Goal: Transaction & Acquisition: Obtain resource

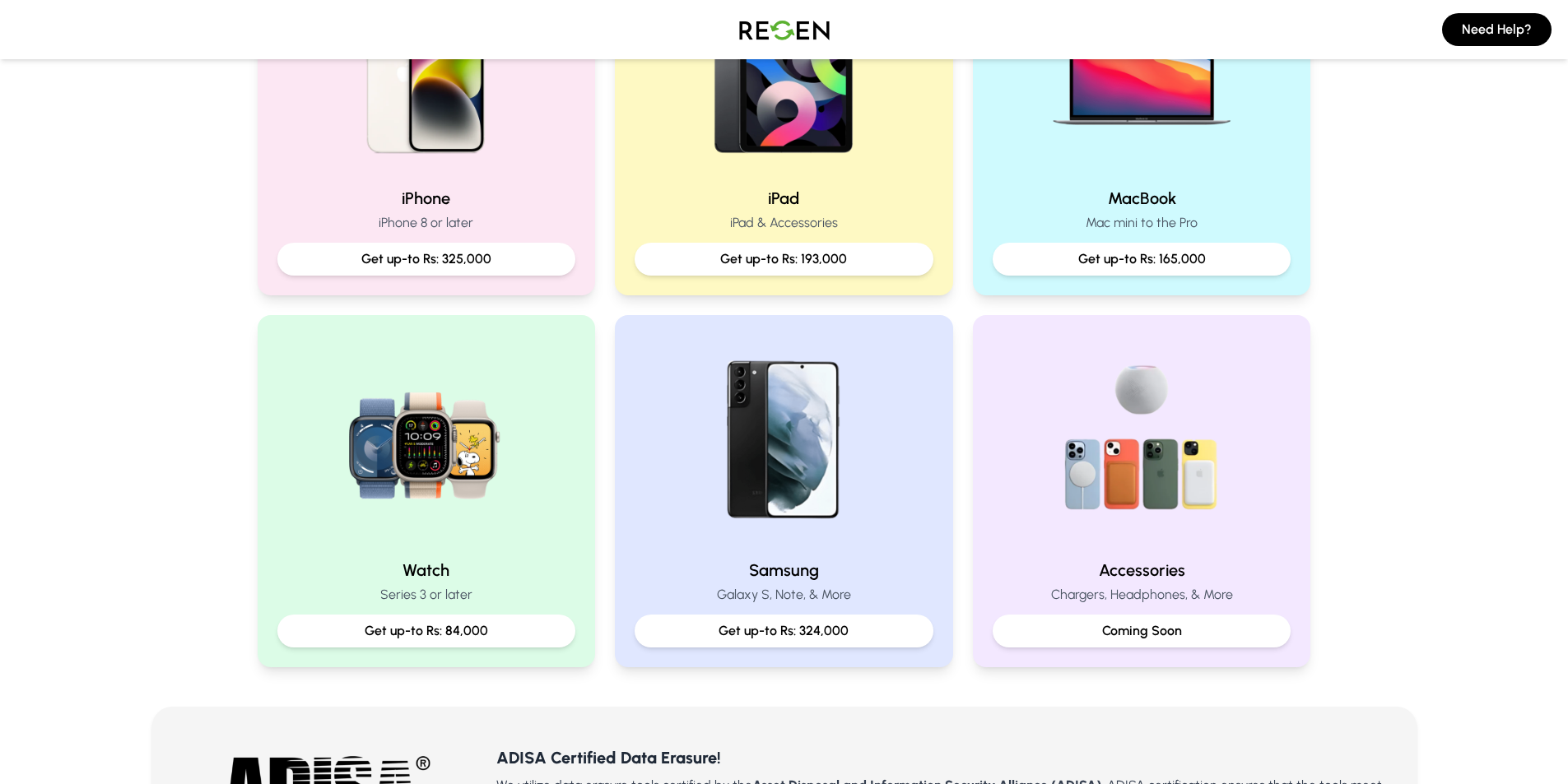
scroll to position [411, 0]
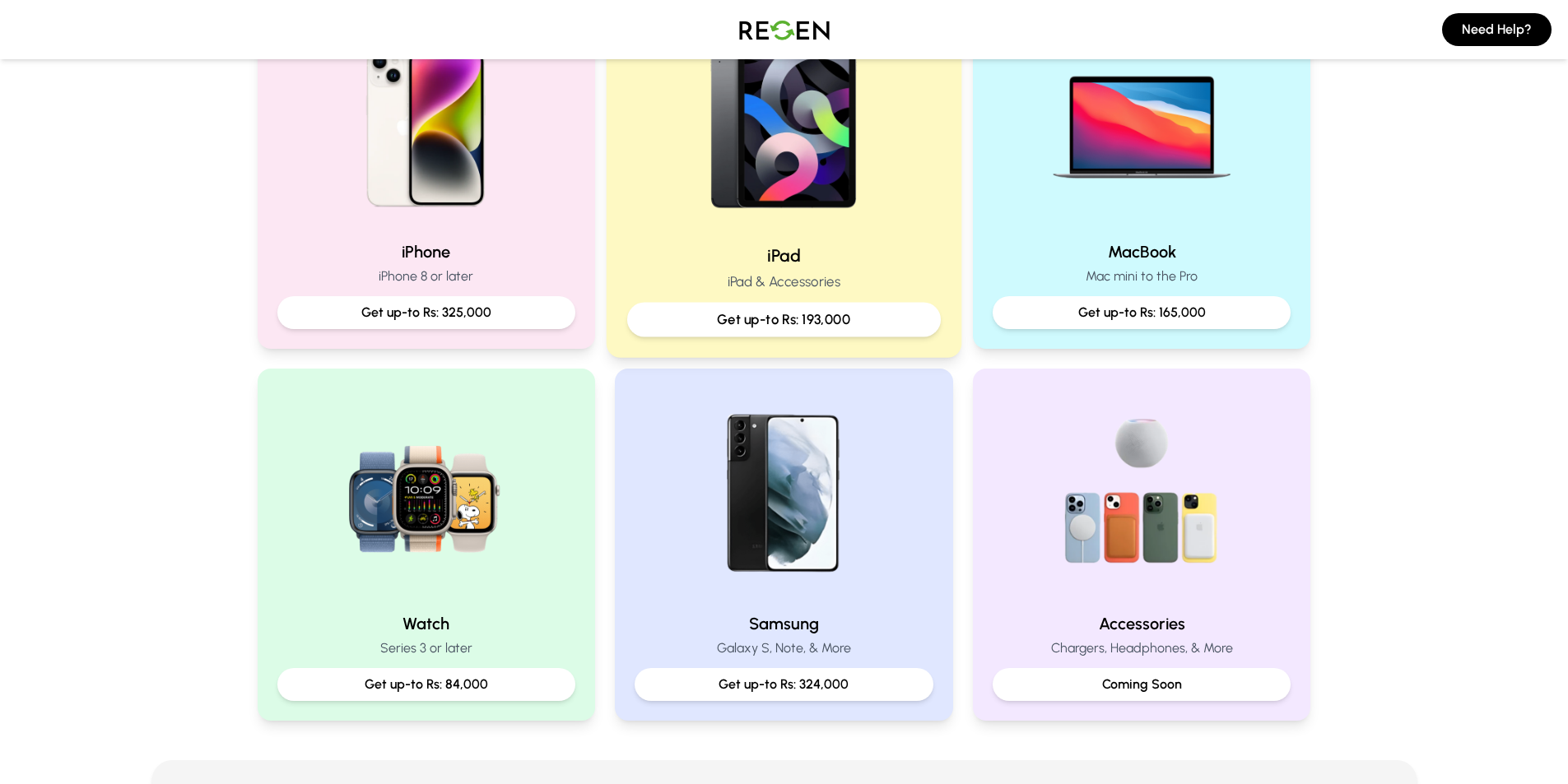
click at [764, 286] on p "iPad & Accessories" at bounding box center [784, 281] width 313 height 20
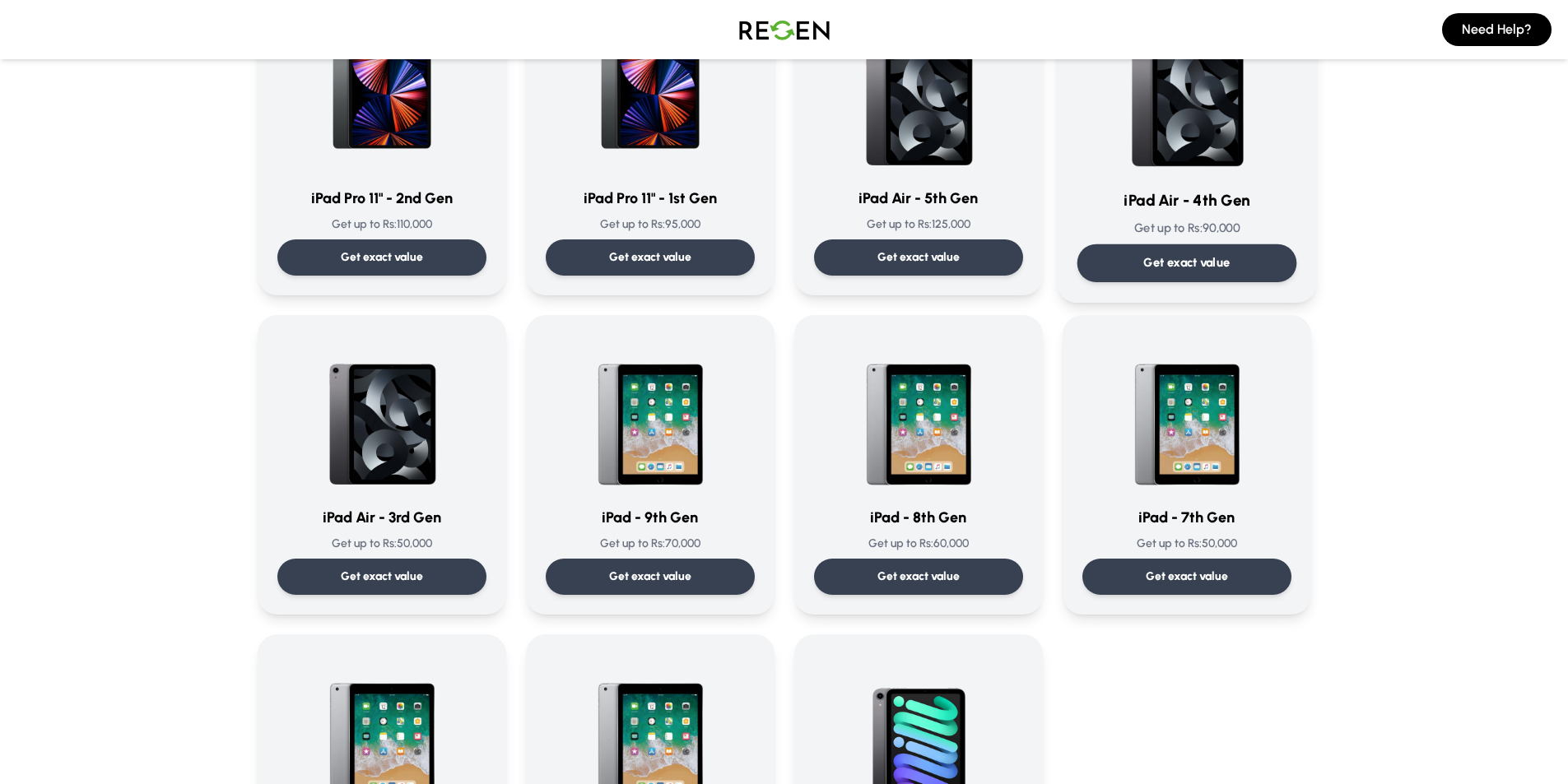
scroll to position [659, 0]
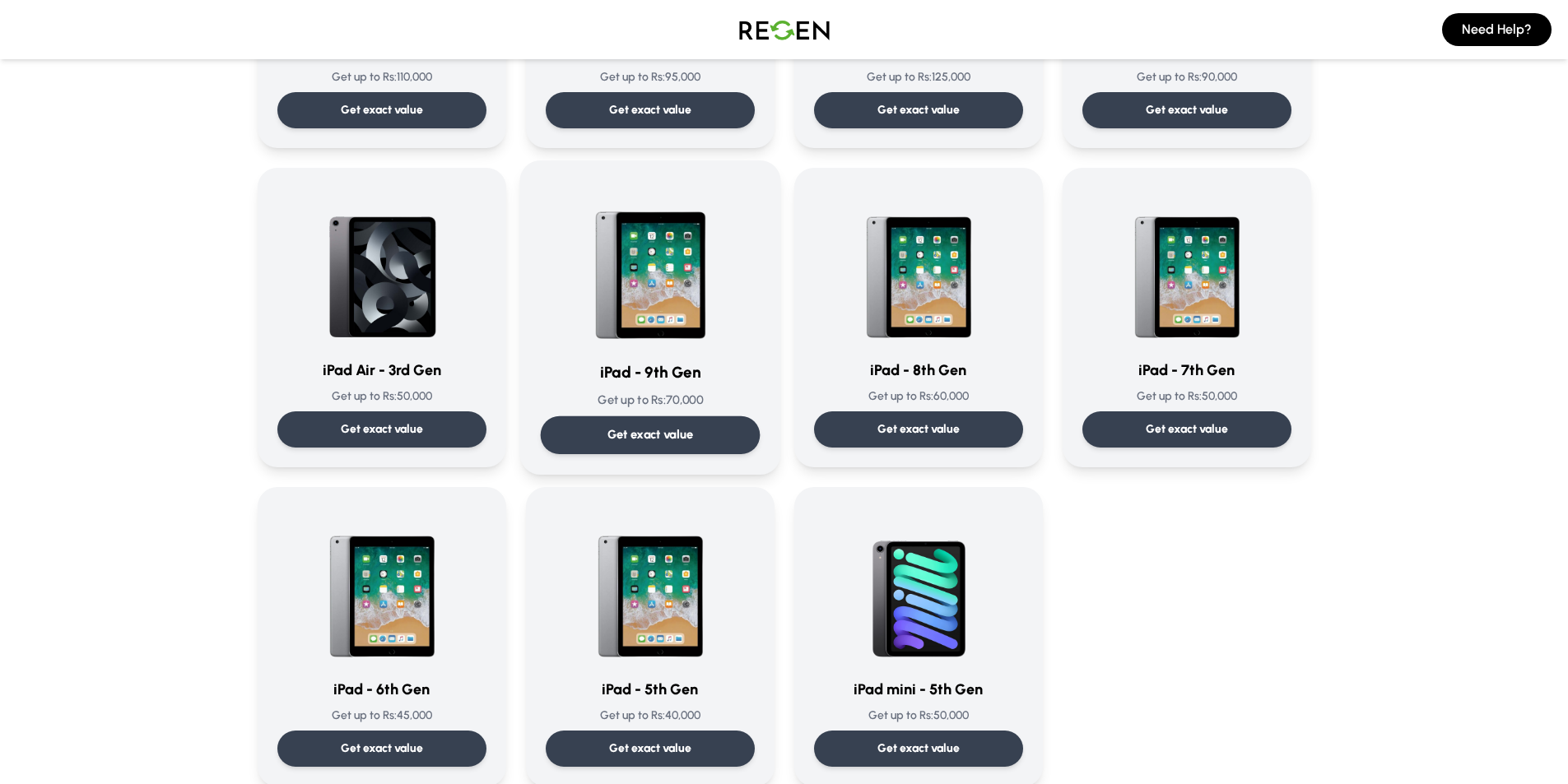
click at [652, 412] on div "iPad - 9th Gen Get up to Rs: 70,000 Get exact value" at bounding box center [650, 317] width 220 height 273
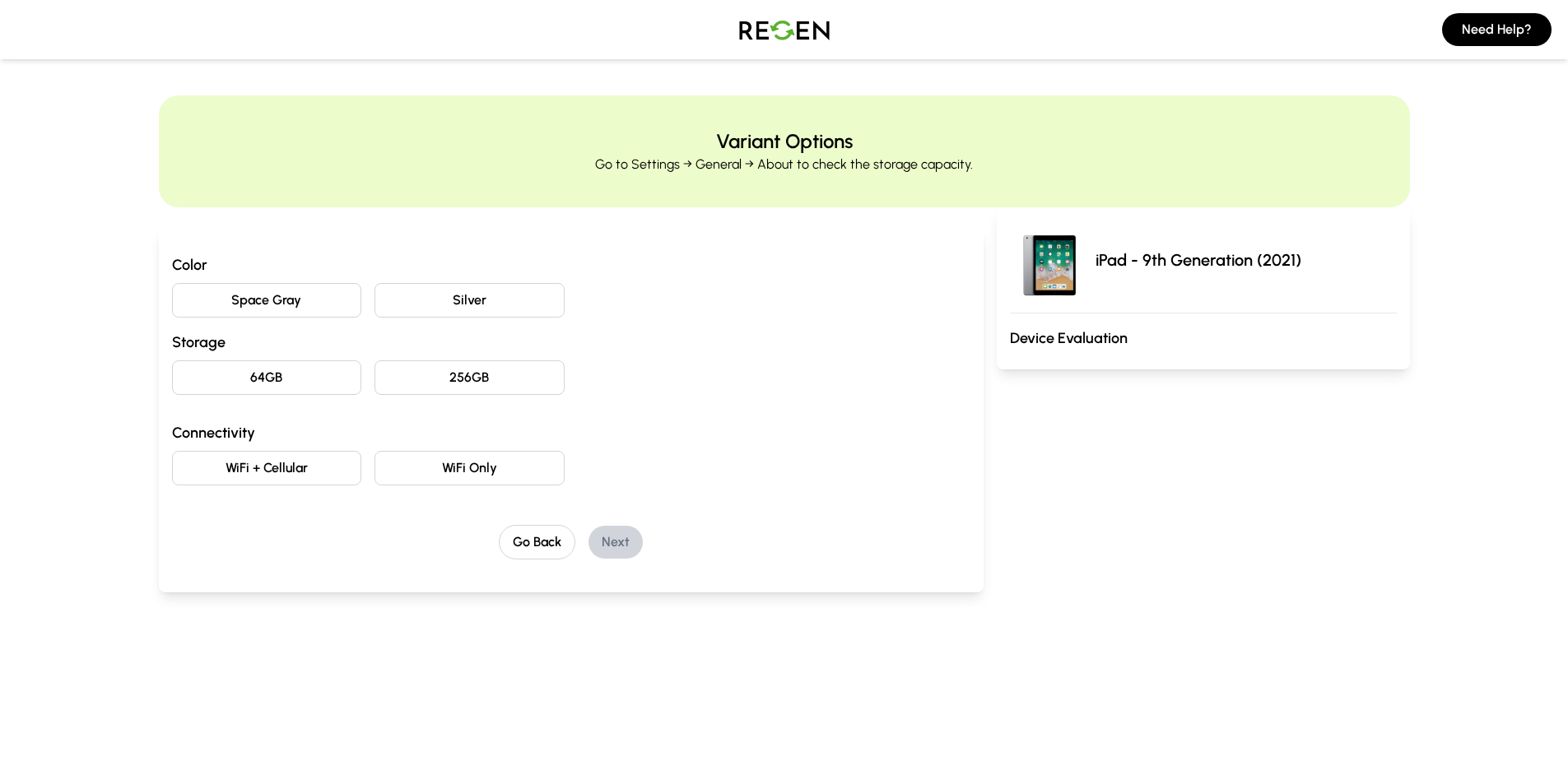
click at [311, 291] on button "Space Gray" at bounding box center [267, 301] width 190 height 35
click at [311, 383] on button "64GB" at bounding box center [267, 378] width 190 height 35
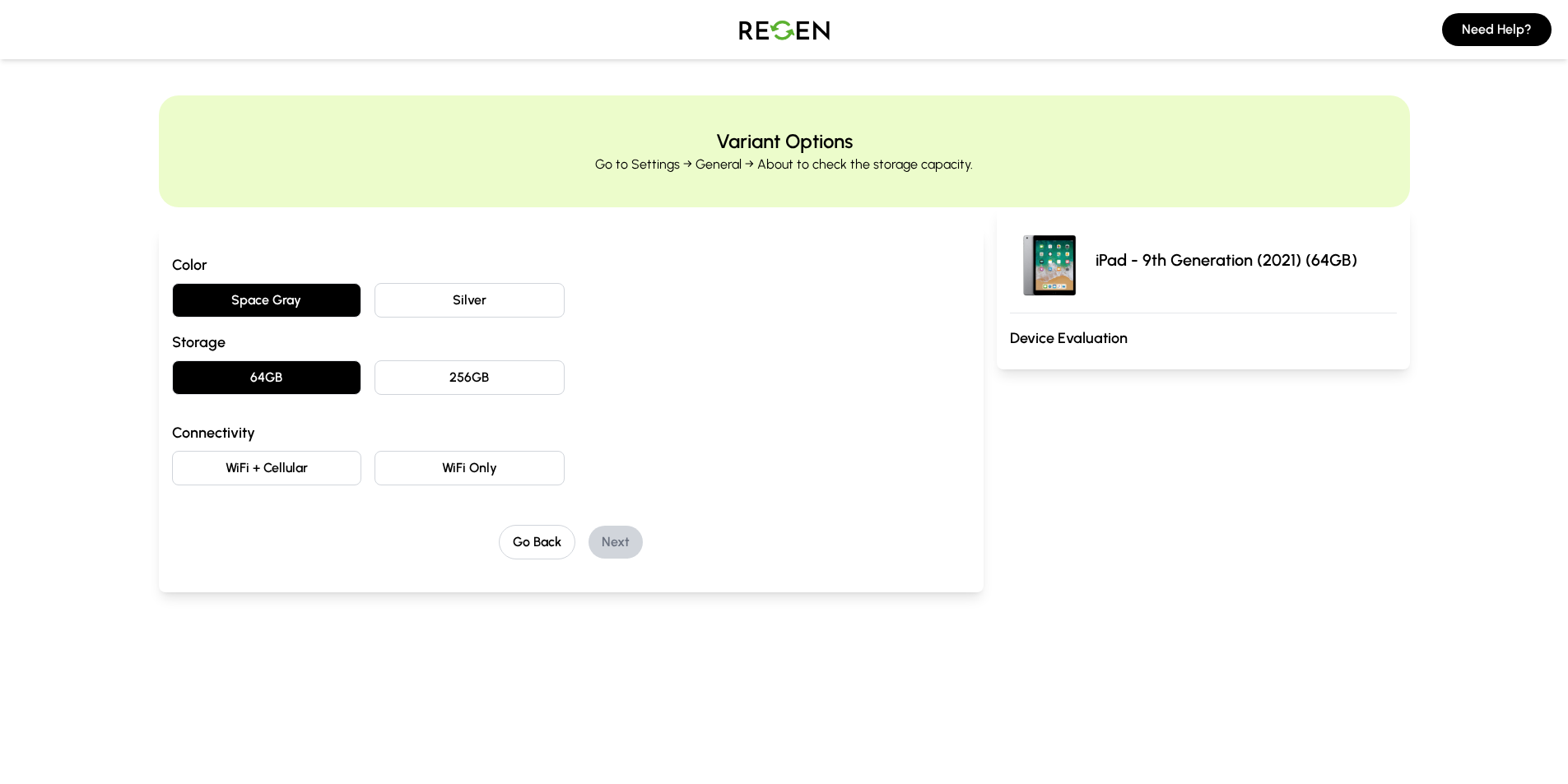
click at [430, 468] on button "WiFi Only" at bounding box center [469, 469] width 190 height 35
click at [624, 543] on button "Next" at bounding box center [616, 543] width 54 height 33
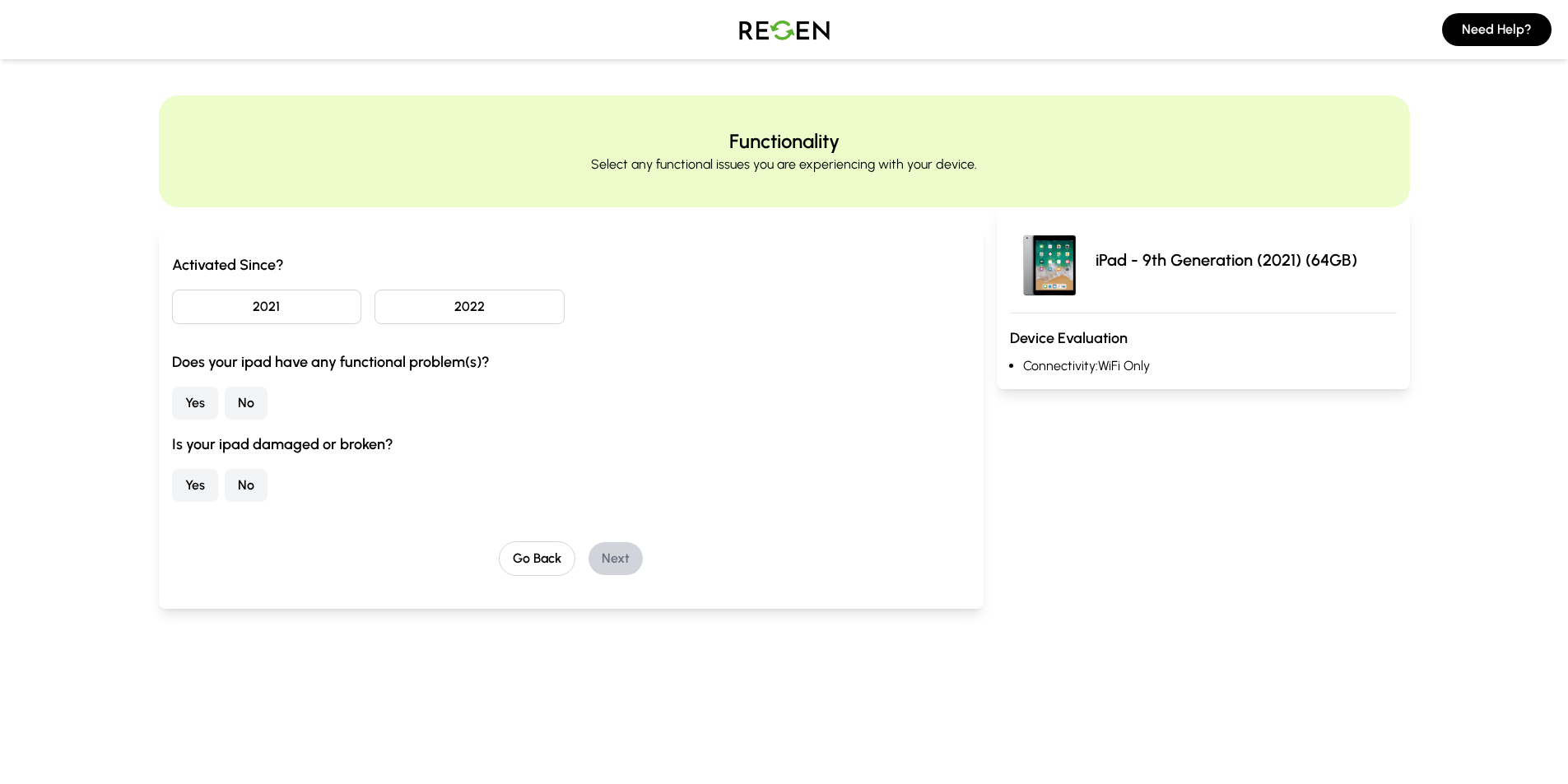
click at [420, 316] on button "2022" at bounding box center [469, 307] width 190 height 35
click at [227, 401] on button "No" at bounding box center [246, 404] width 43 height 33
click at [239, 493] on button "No" at bounding box center [246, 485] width 43 height 33
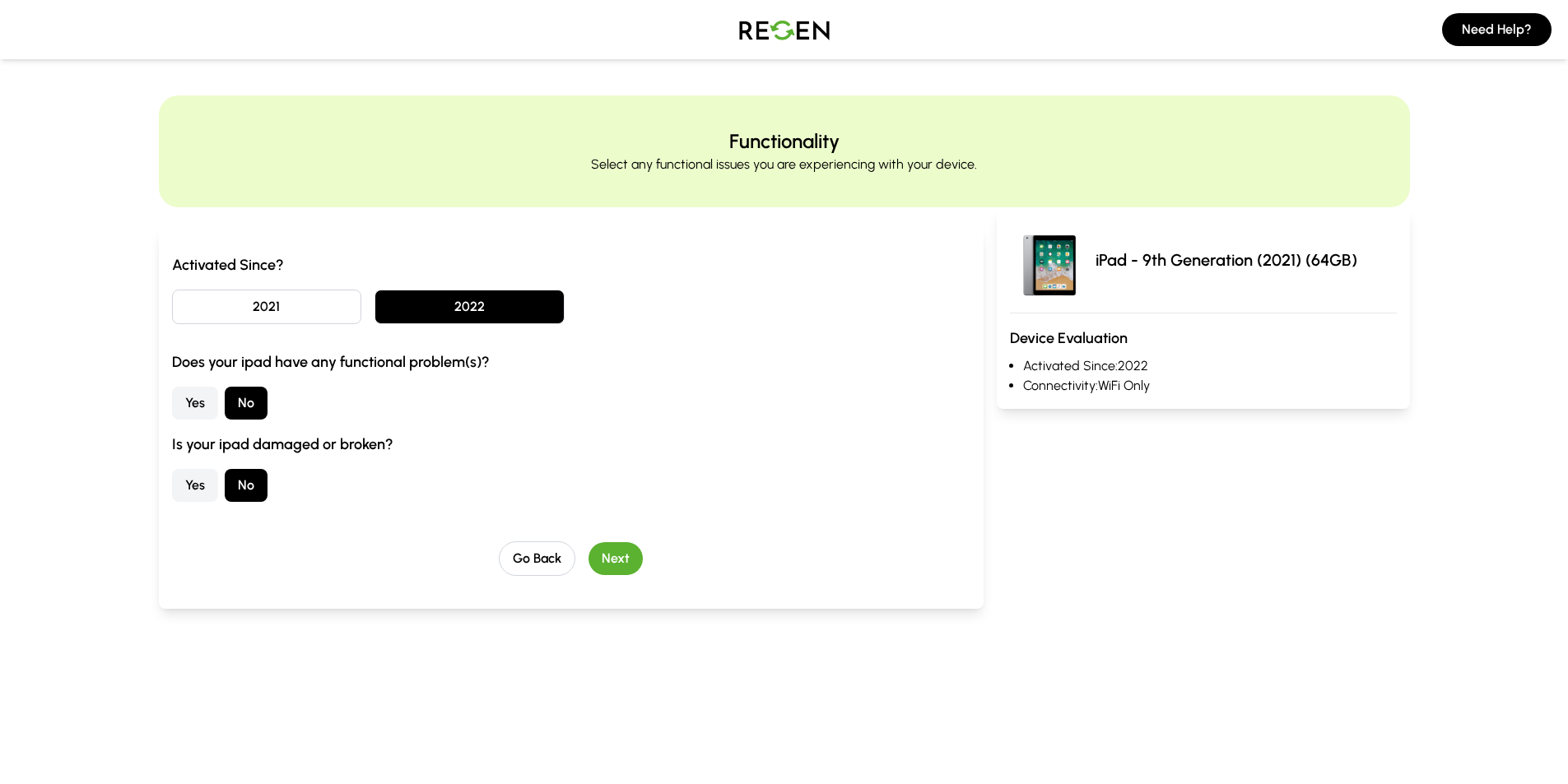
click at [612, 553] on button "Next" at bounding box center [616, 558] width 54 height 33
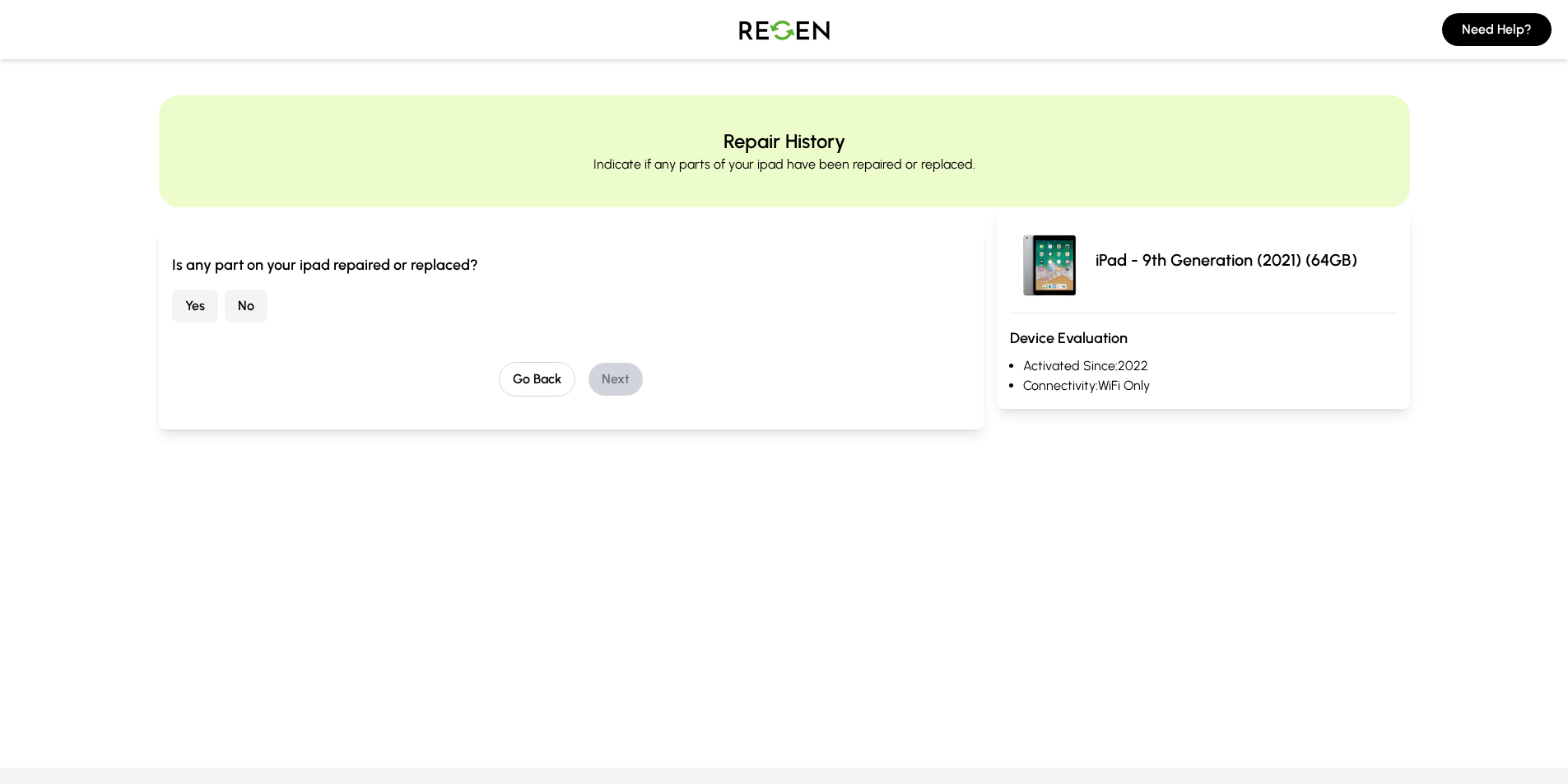
click at [175, 304] on button "Yes" at bounding box center [195, 306] width 46 height 33
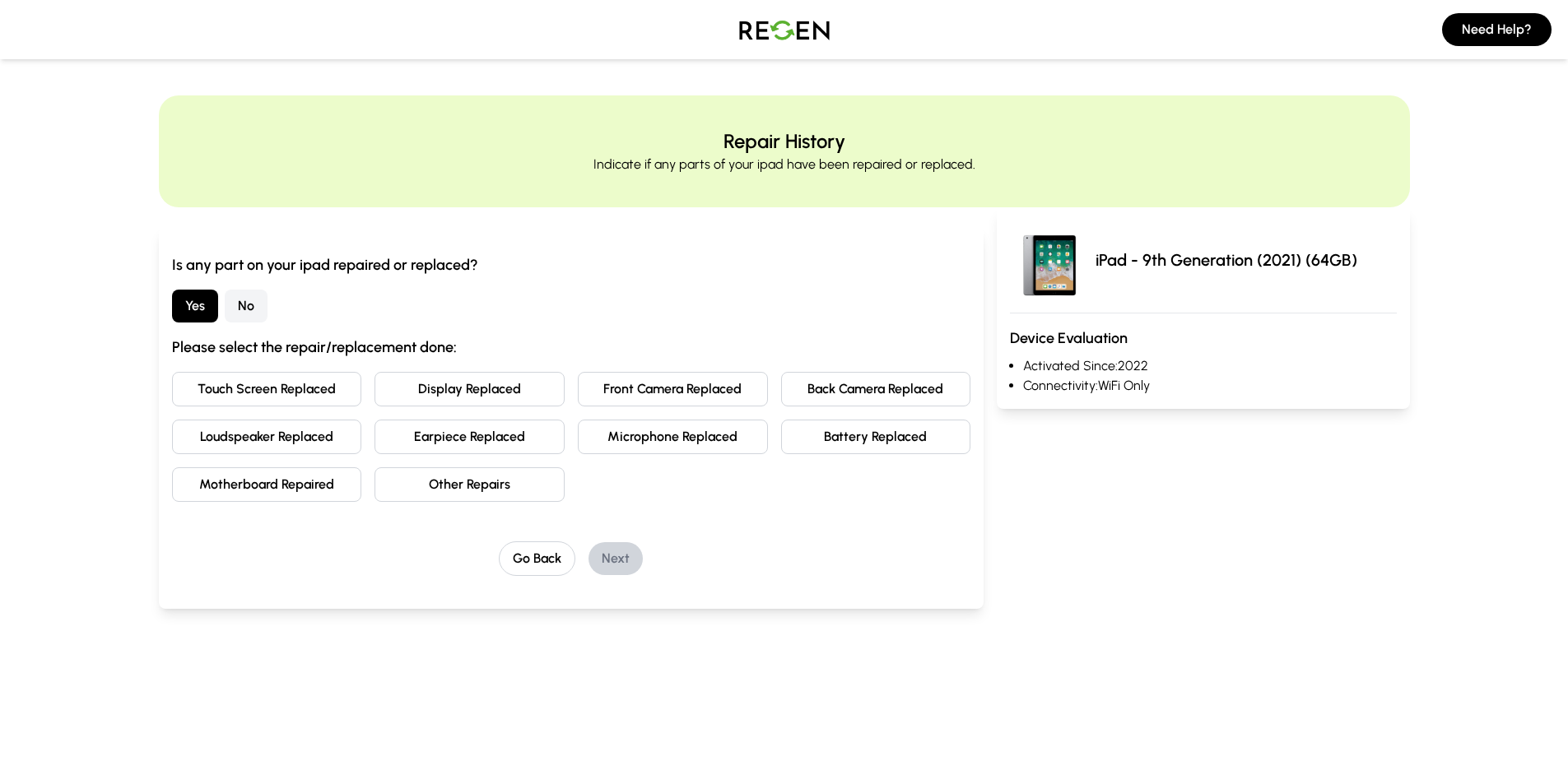
click at [253, 302] on button "No" at bounding box center [246, 306] width 43 height 33
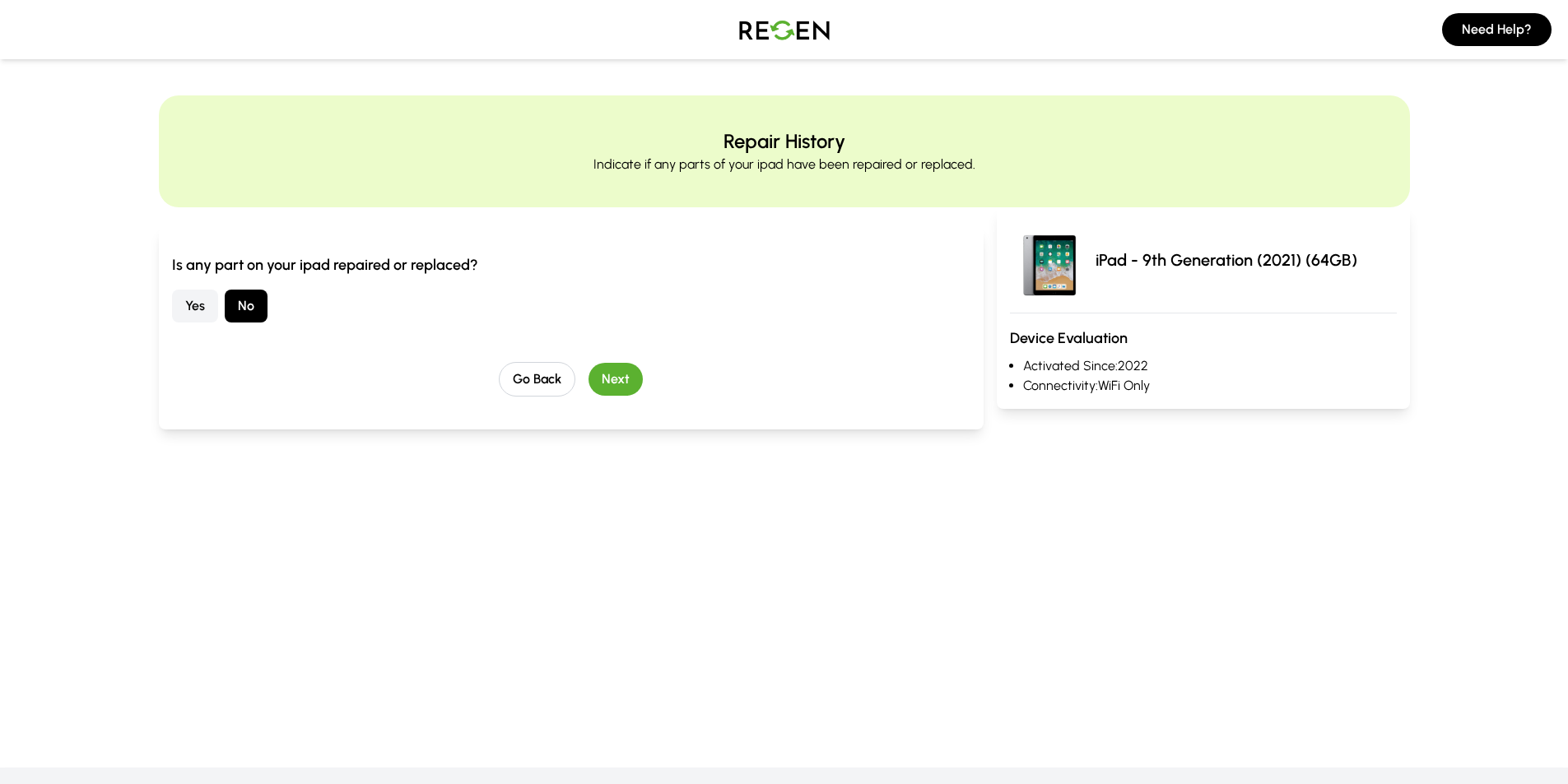
click at [599, 384] on button "Next" at bounding box center [616, 379] width 54 height 33
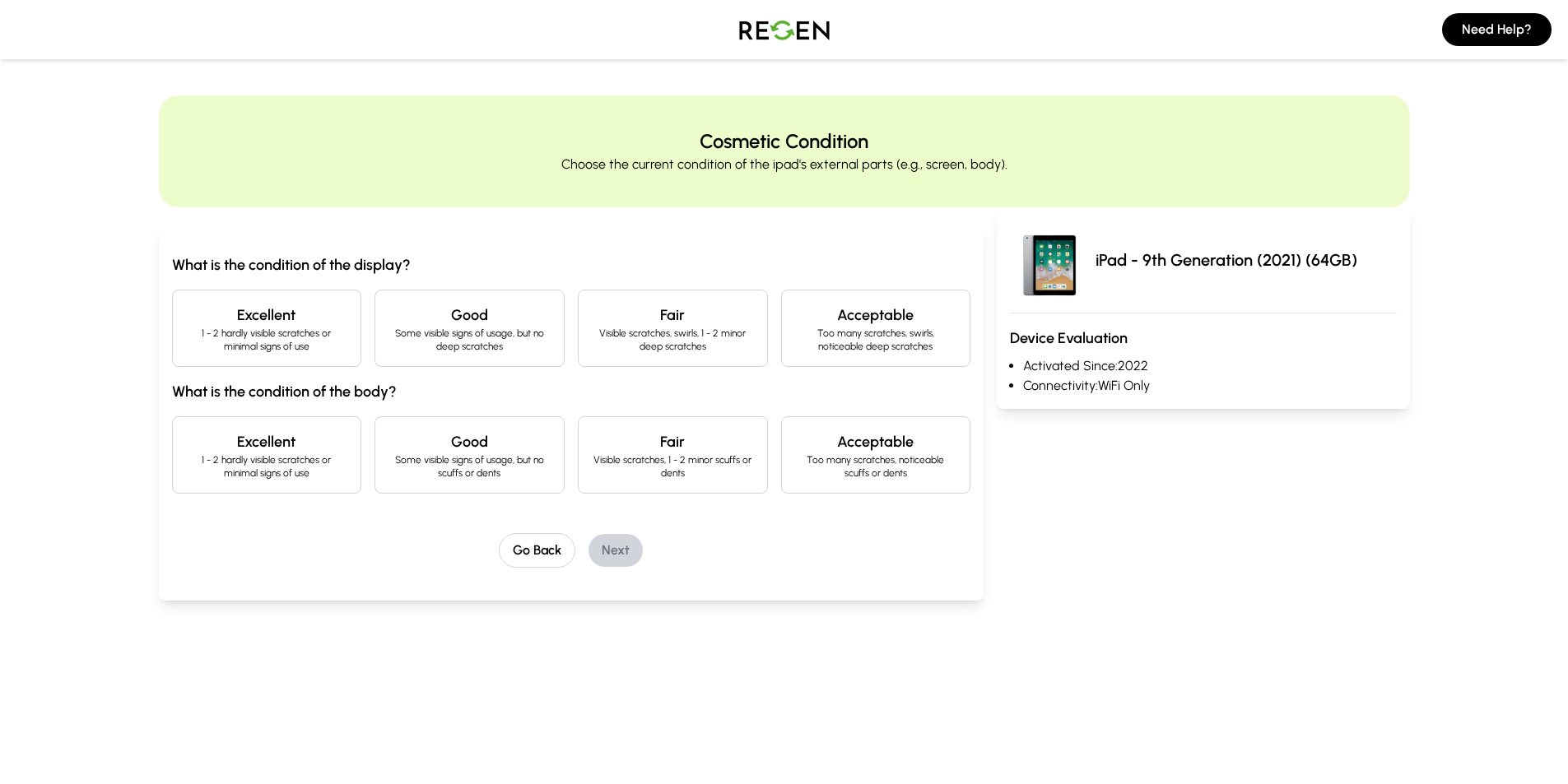
click at [505, 342] on p "Some visible signs of usage, but no deep scratches" at bounding box center [469, 339] width 162 height 26
click at [307, 339] on p "1 - 2 hardly visible scratches or minimal signs of use" at bounding box center [267, 339] width 162 height 26
click at [456, 348] on p "Some visible signs of usage, but no deep scratches" at bounding box center [469, 339] width 162 height 26
click at [652, 446] on h4 "Fair" at bounding box center [672, 442] width 162 height 23
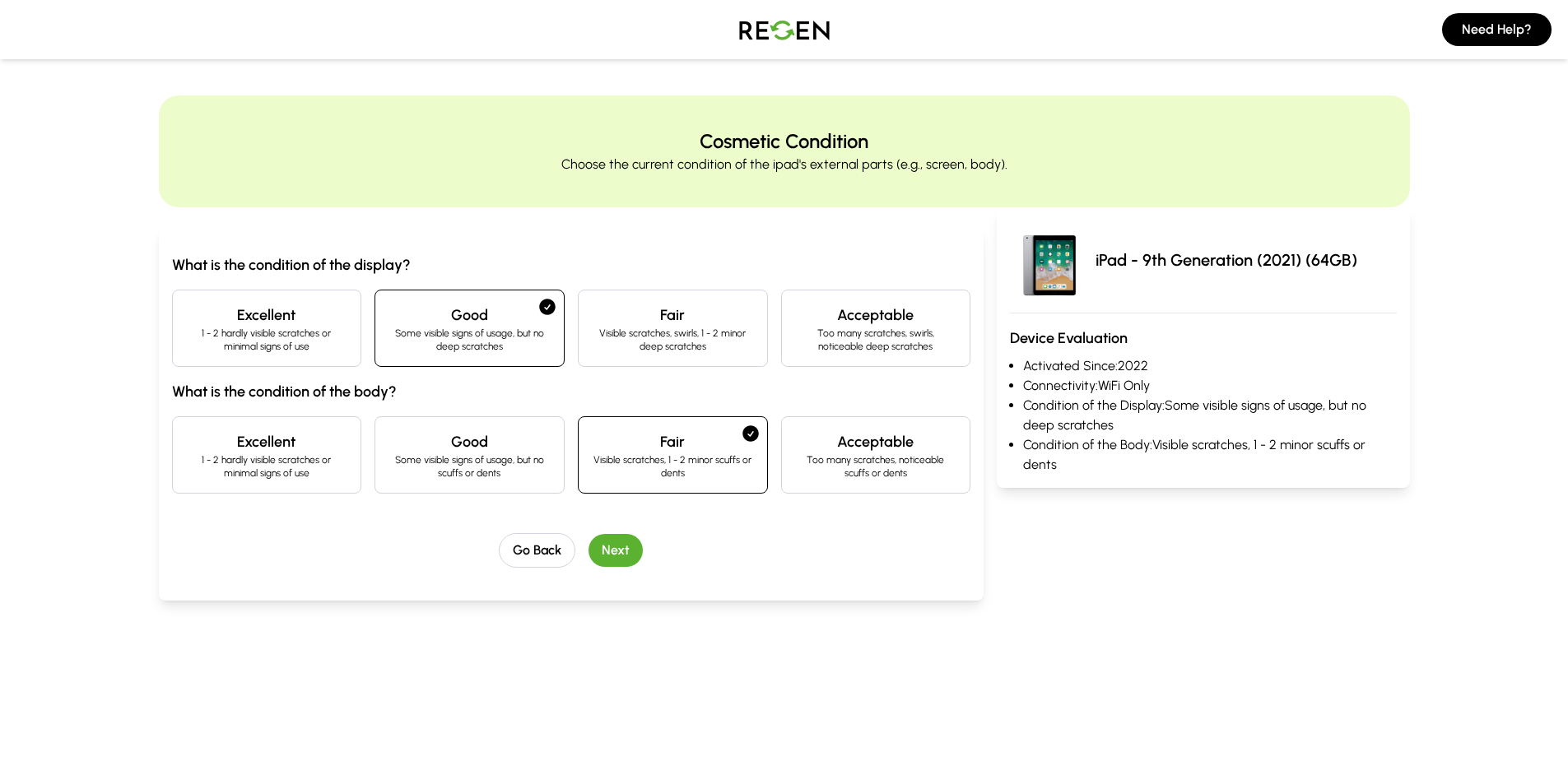
click at [643, 537] on div "Go Back Next" at bounding box center [571, 551] width 799 height 35
click at [631, 550] on button "Next" at bounding box center [616, 551] width 54 height 33
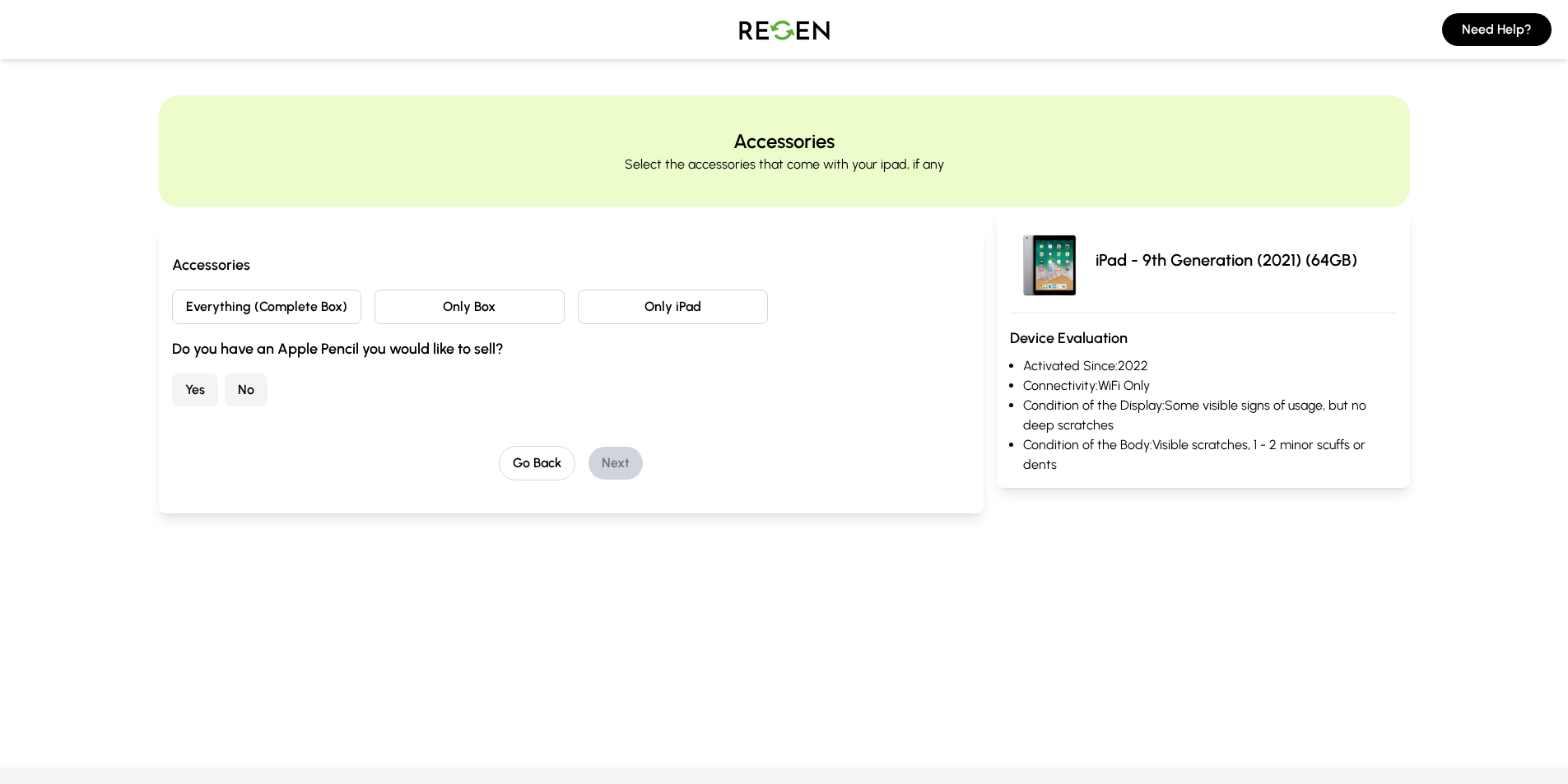
click at [265, 313] on button "Everything (Complete Box)" at bounding box center [267, 307] width 190 height 35
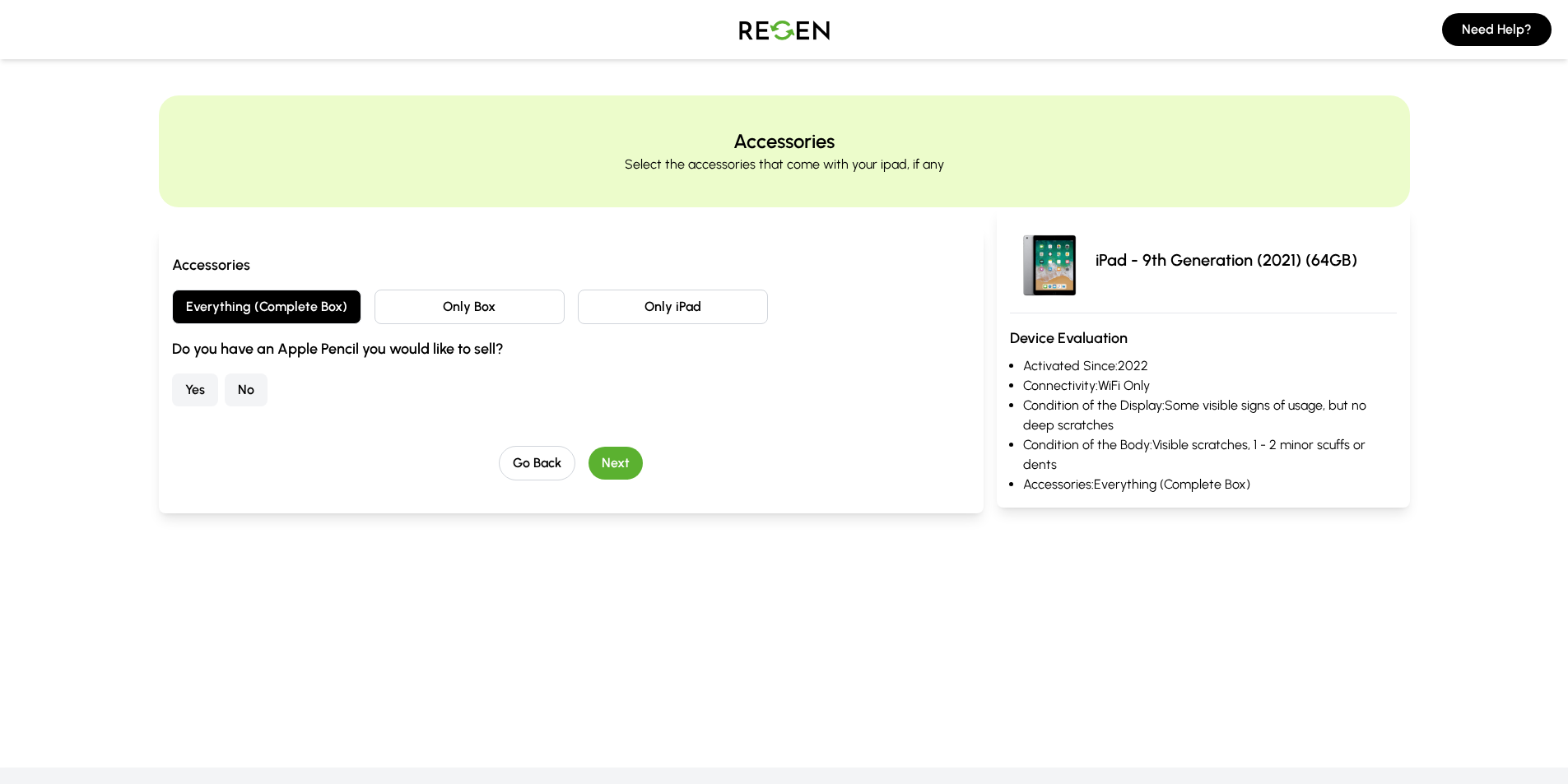
click at [248, 387] on button "No" at bounding box center [246, 390] width 43 height 33
click at [618, 470] on button "Next" at bounding box center [616, 463] width 54 height 33
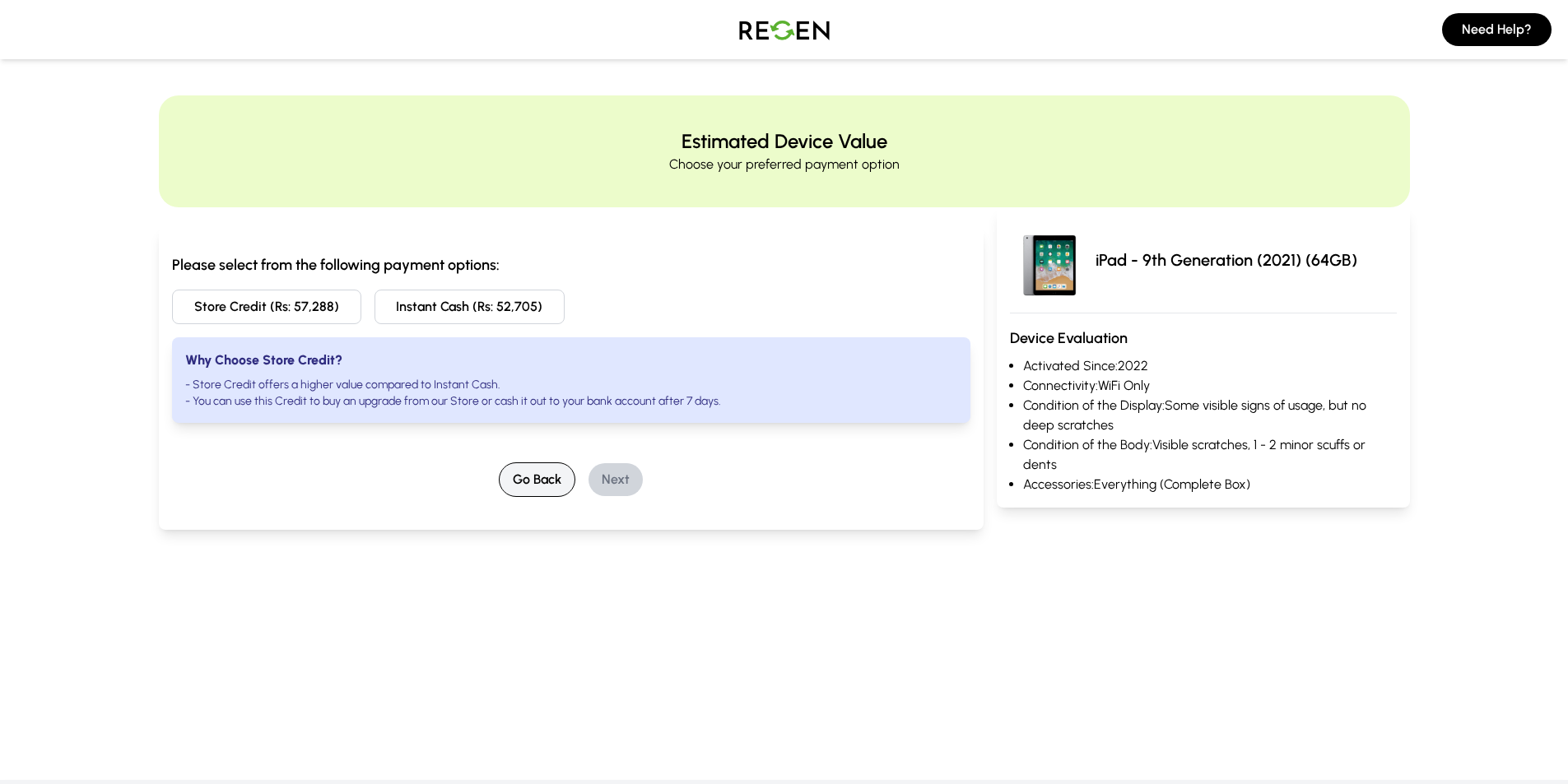
click at [560, 482] on button "Go Back" at bounding box center [537, 480] width 77 height 35
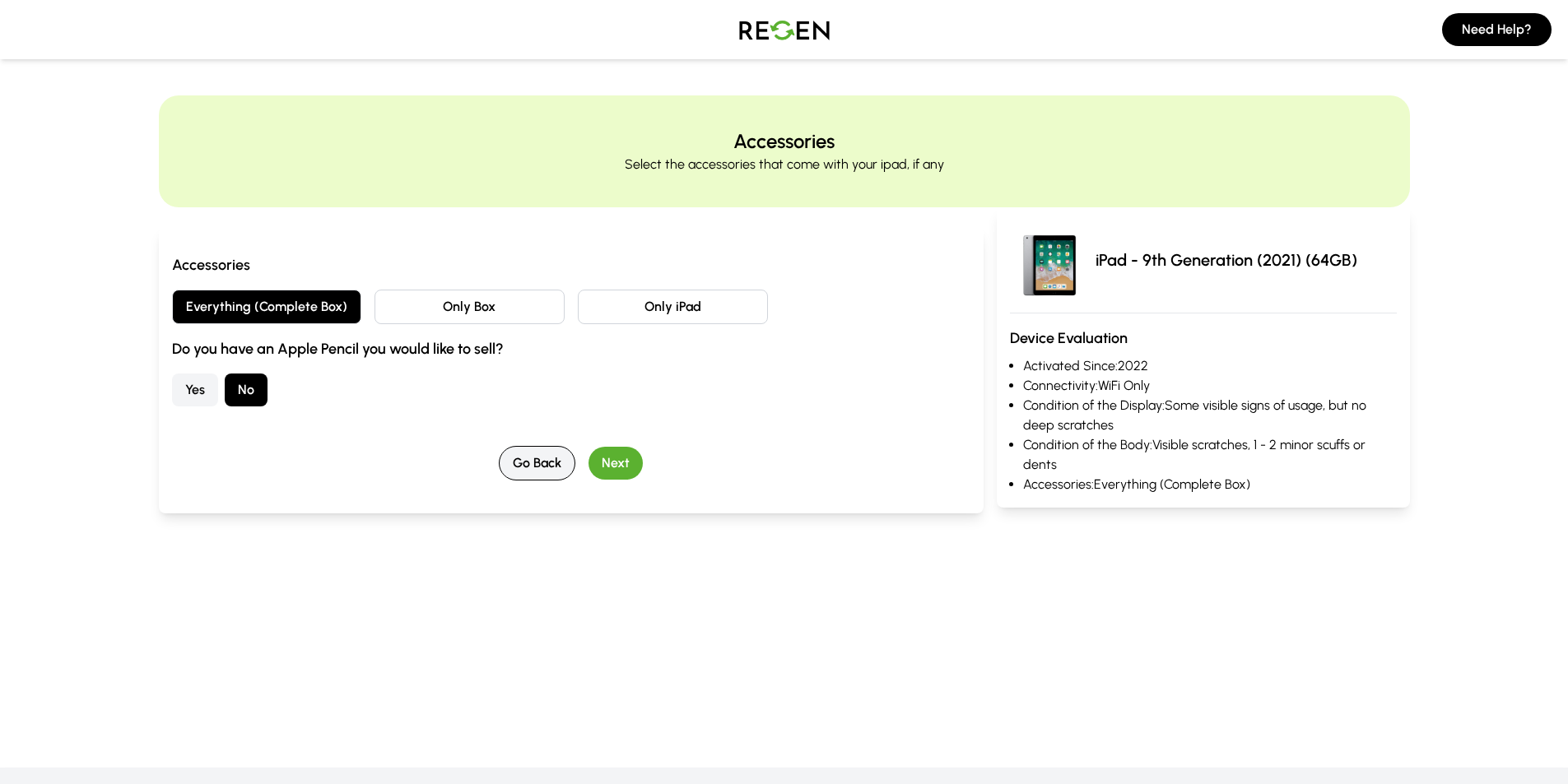
click at [549, 465] on button "Go Back" at bounding box center [537, 464] width 77 height 35
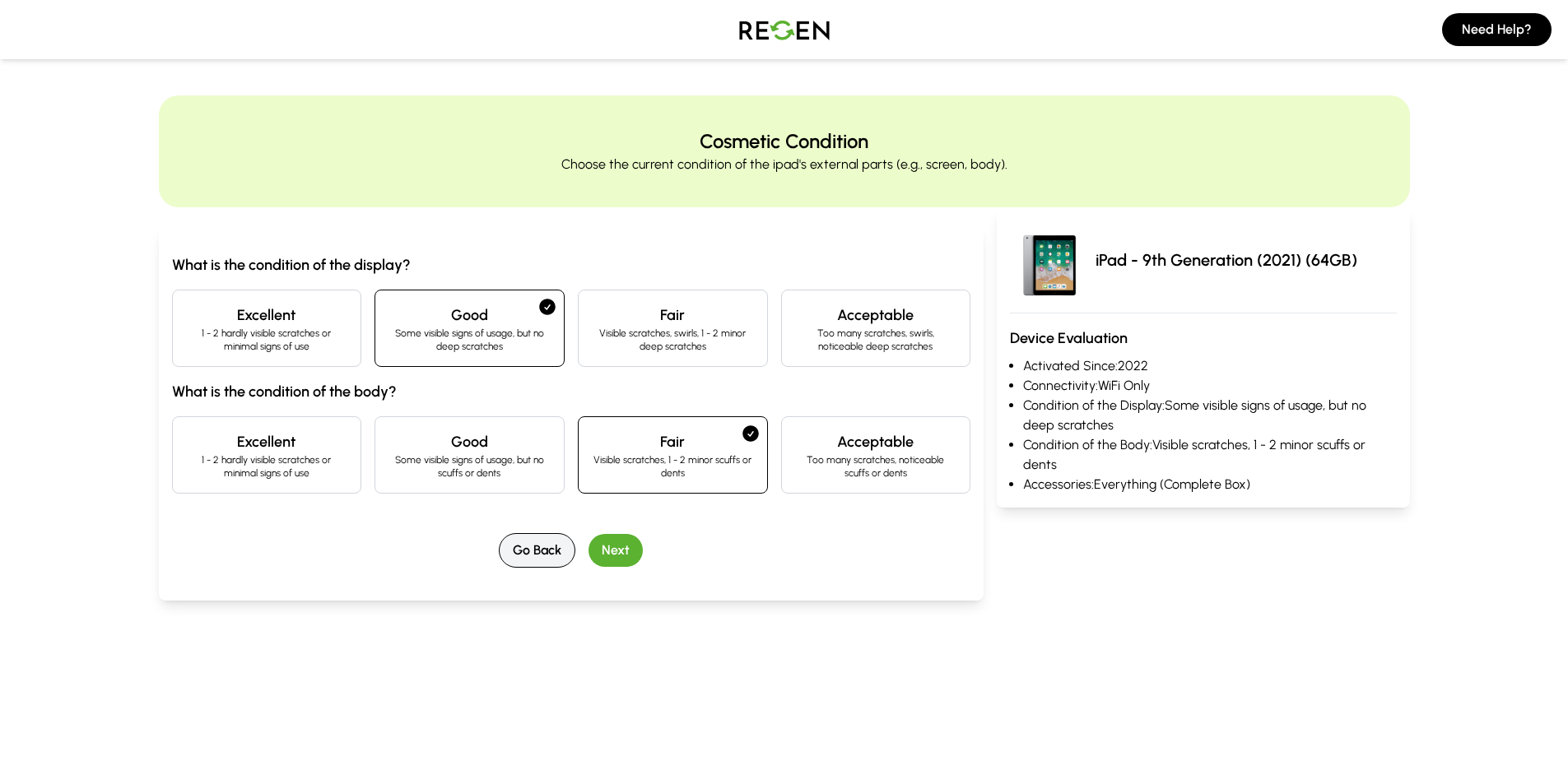
click at [556, 567] on button "Go Back" at bounding box center [537, 551] width 77 height 35
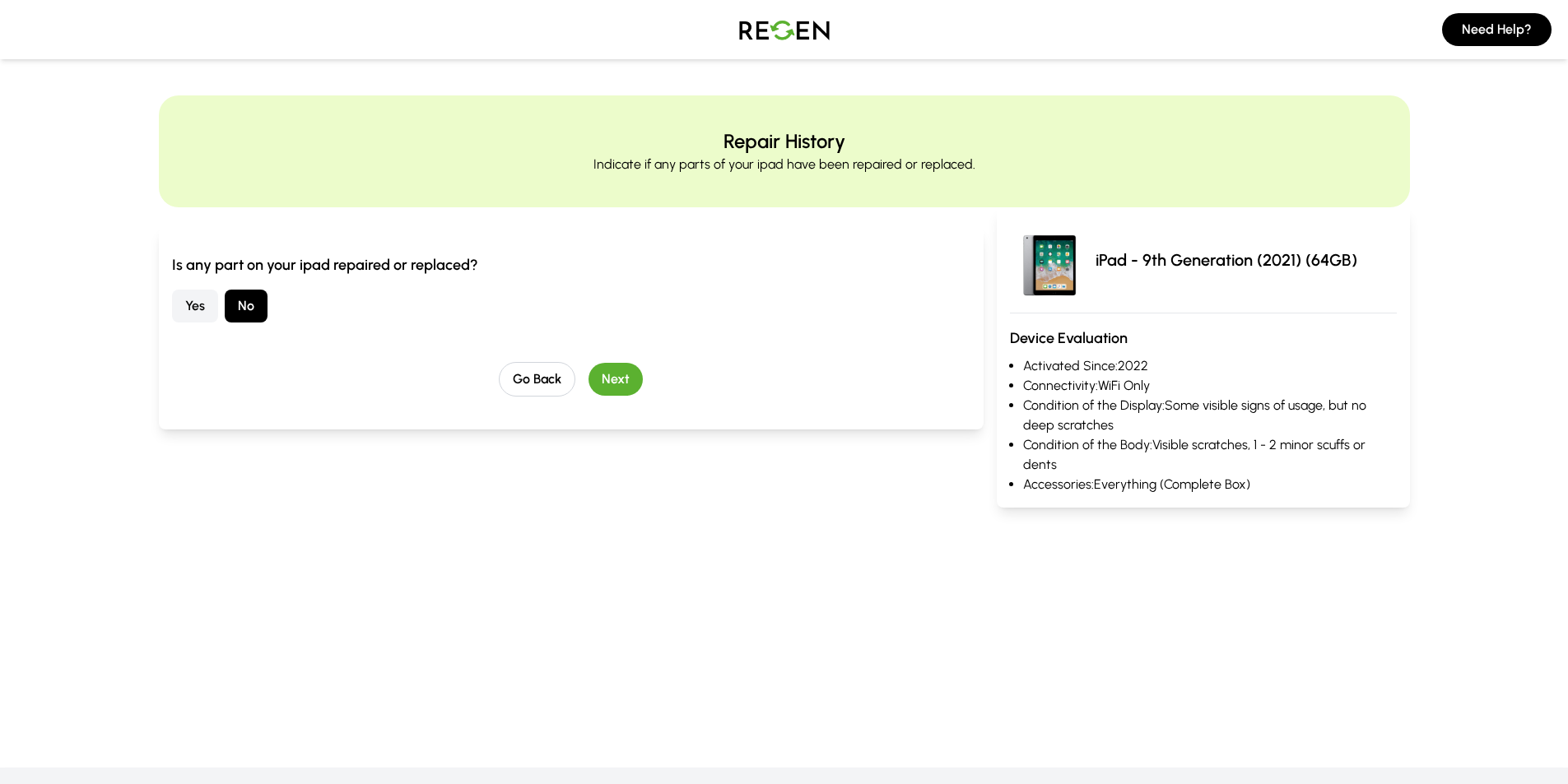
click at [536, 398] on div "Is any part on your ipad repaired or replaced? Yes No Go Back Next" at bounding box center [571, 328] width 825 height 202
click at [542, 382] on button "Go Back" at bounding box center [537, 379] width 77 height 35
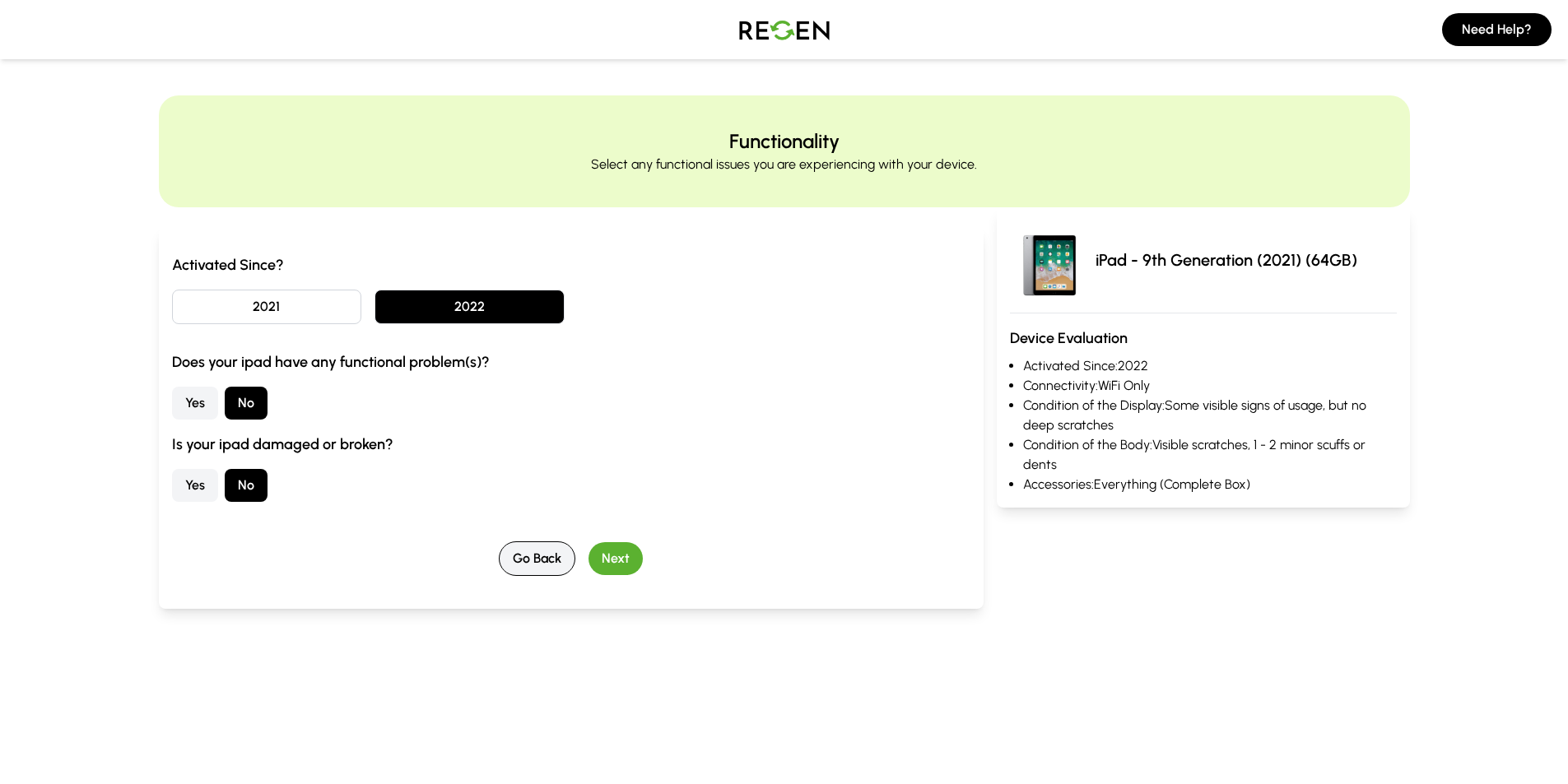
click at [531, 559] on button "Go Back" at bounding box center [537, 559] width 77 height 35
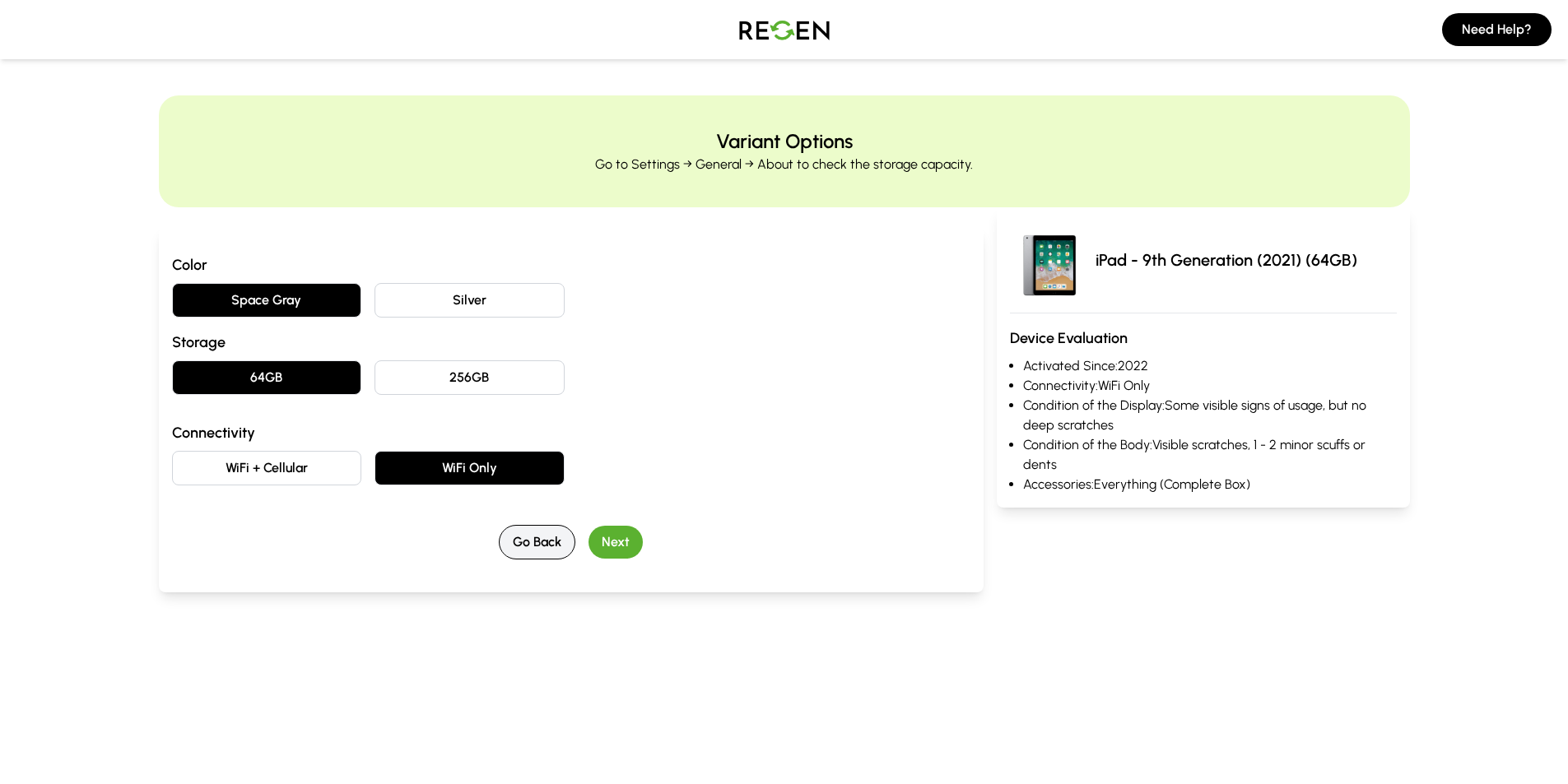
click at [526, 549] on button "Go Back" at bounding box center [537, 543] width 77 height 35
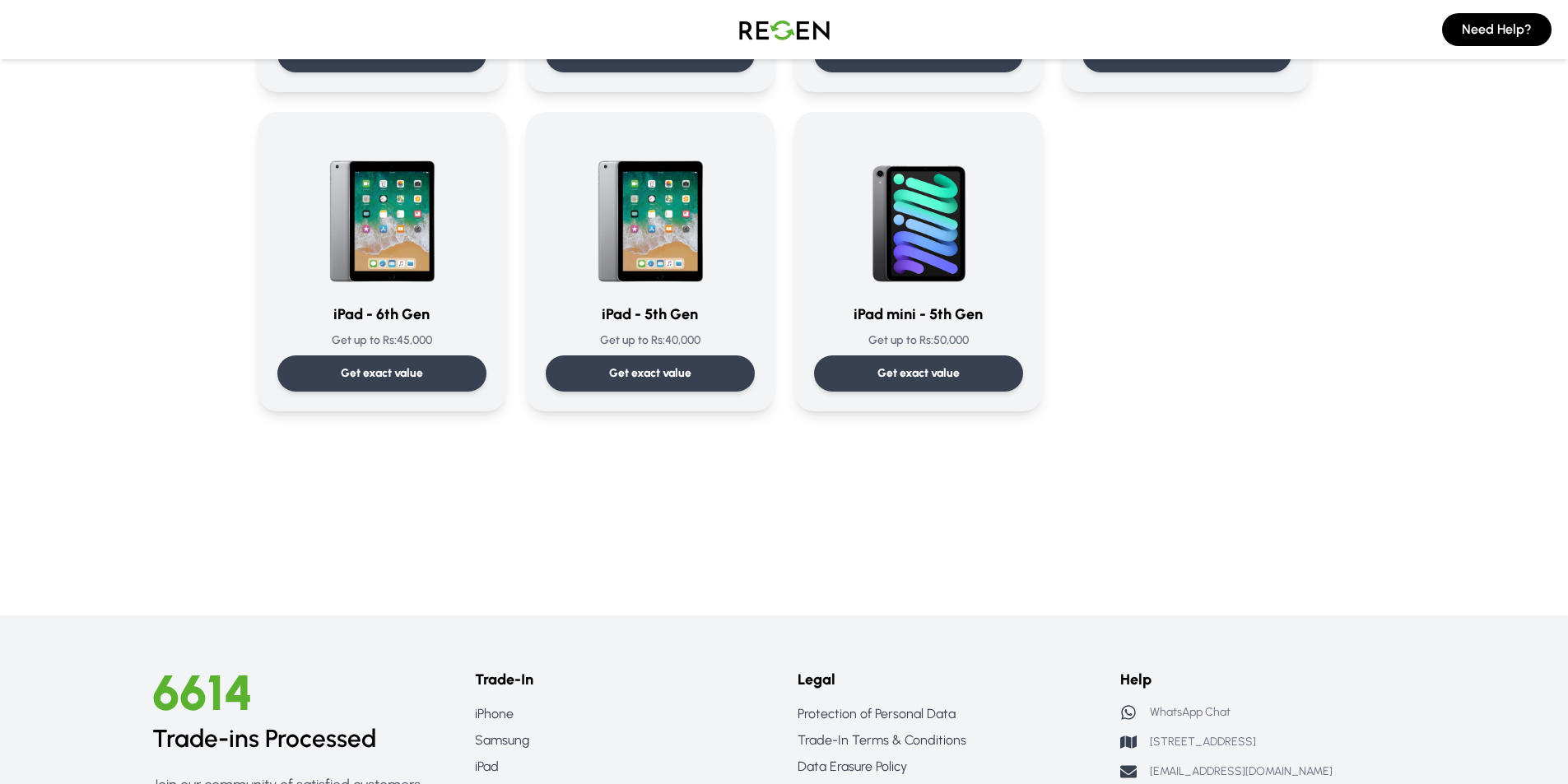
scroll to position [1317, 0]
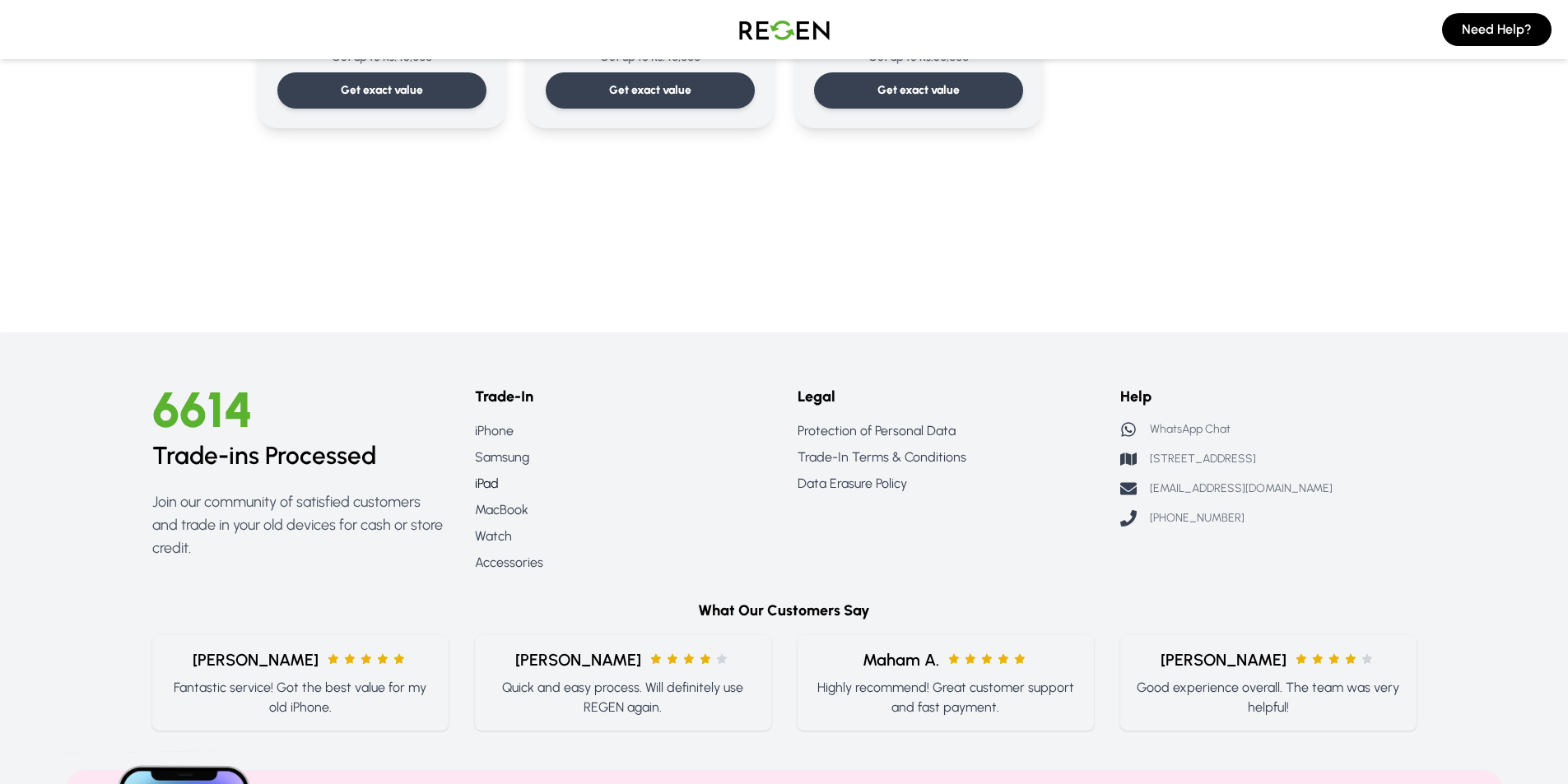
click at [487, 479] on link "iPad" at bounding box center [623, 483] width 297 height 19
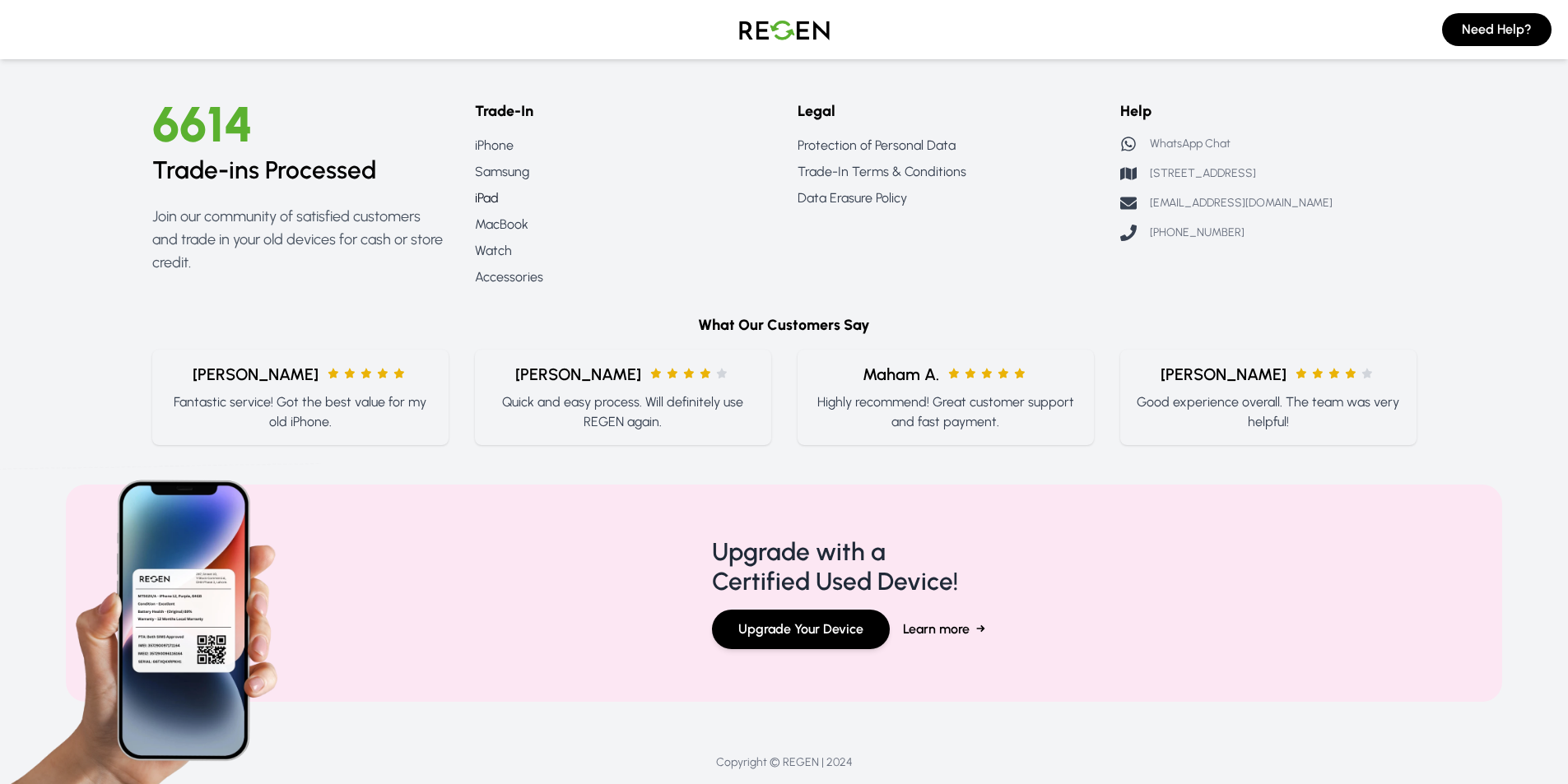
scroll to position [1643, 0]
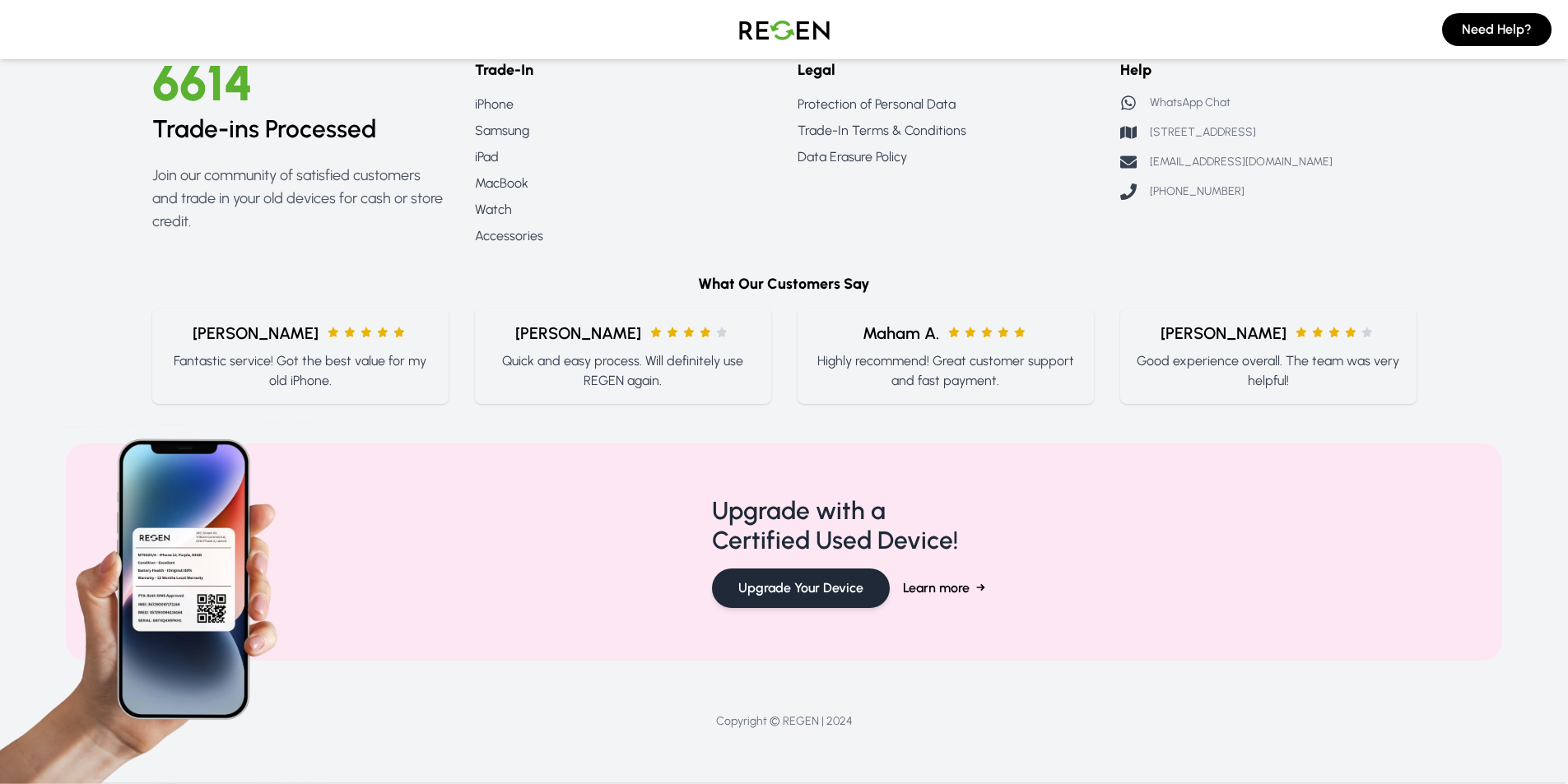
click at [853, 592] on button "Upgrade Your Device" at bounding box center [801, 588] width 178 height 40
